Goal: Transaction & Acquisition: Purchase product/service

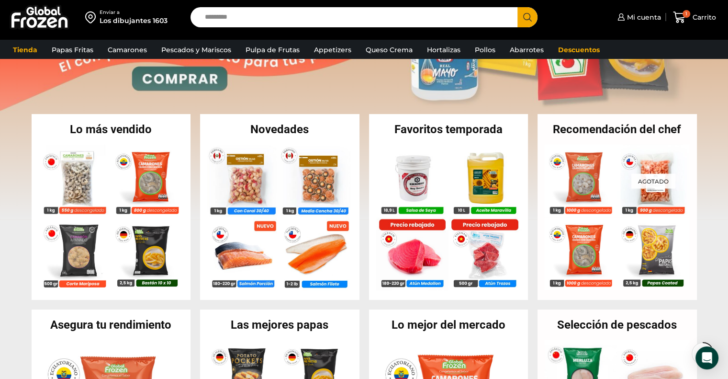
scroll to position [150, 0]
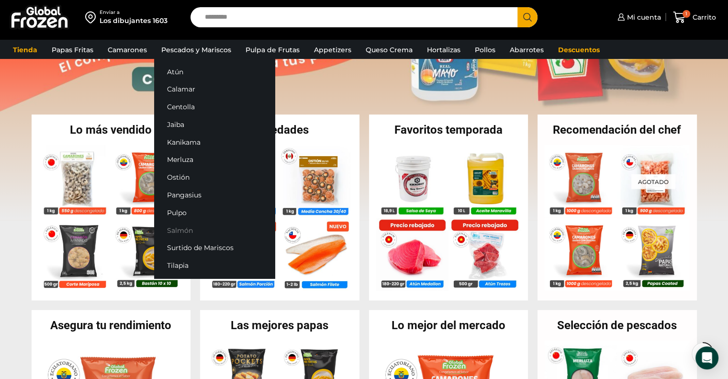
click at [168, 227] on link "Salmón" at bounding box center [214, 230] width 121 height 18
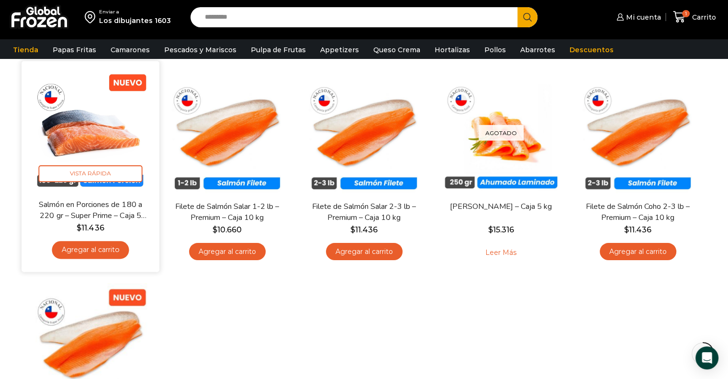
click at [68, 151] on img at bounding box center [91, 130] width 124 height 124
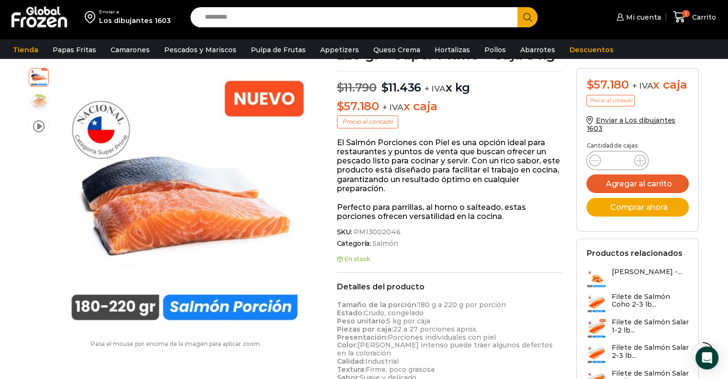
scroll to position [125, 0]
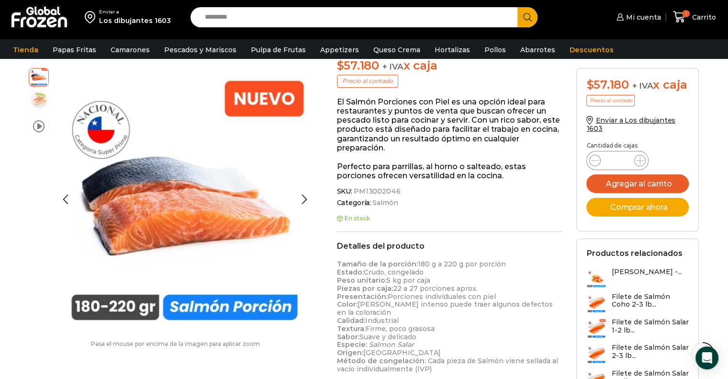
click at [34, 96] on img at bounding box center [38, 100] width 19 height 19
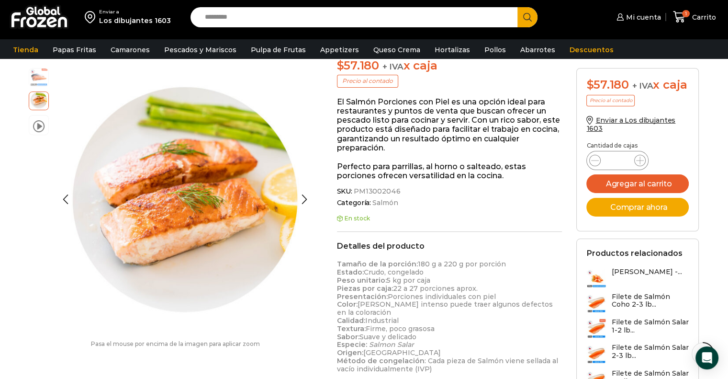
click at [34, 81] on img at bounding box center [38, 76] width 19 height 19
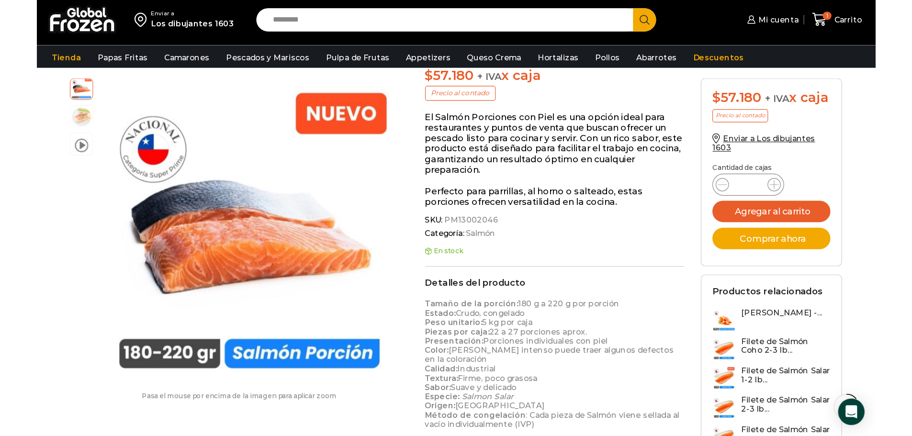
scroll to position [4, 0]
